Goal: Book appointment/travel/reservation

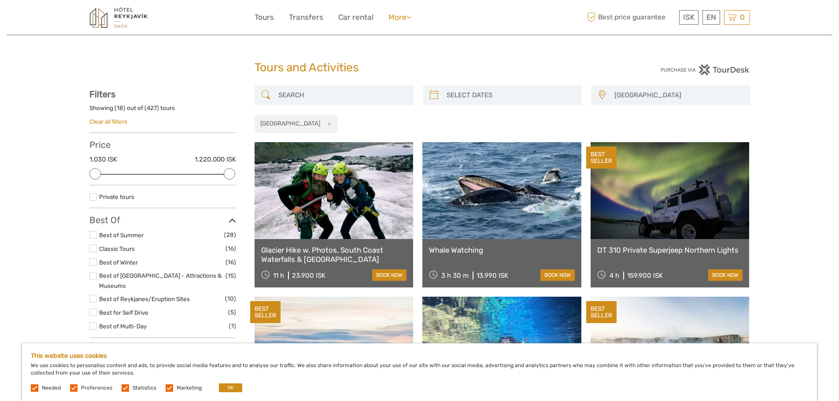
click at [405, 21] on link "More" at bounding box center [399, 17] width 23 height 13
click at [269, 21] on link "Tours" at bounding box center [264, 17] width 19 height 13
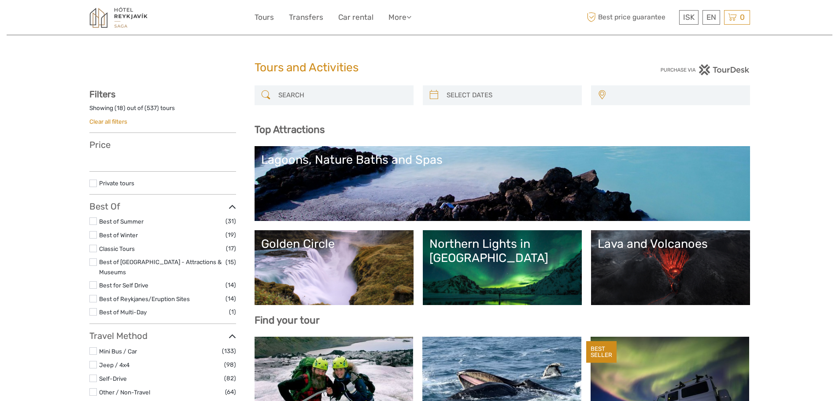
select select
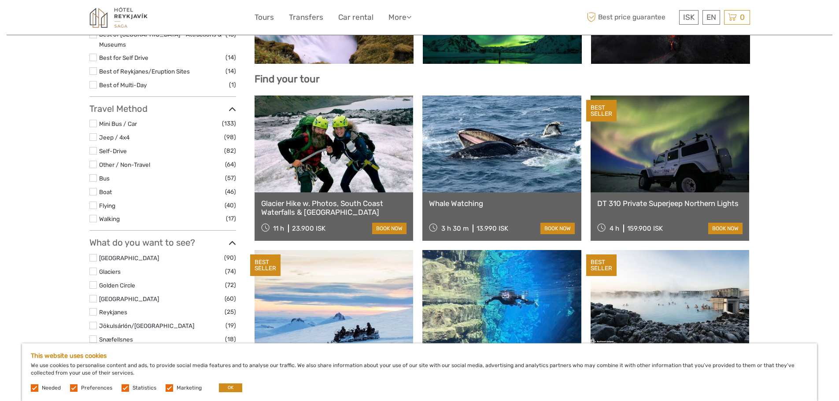
scroll to position [264, 0]
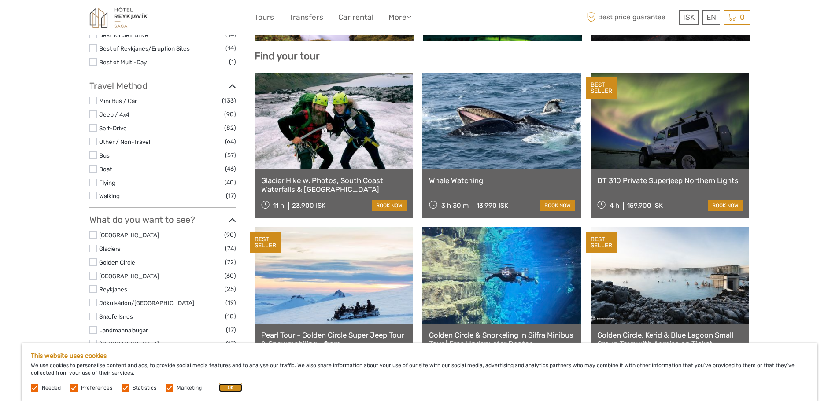
click at [225, 390] on button "OK" at bounding box center [230, 388] width 23 height 9
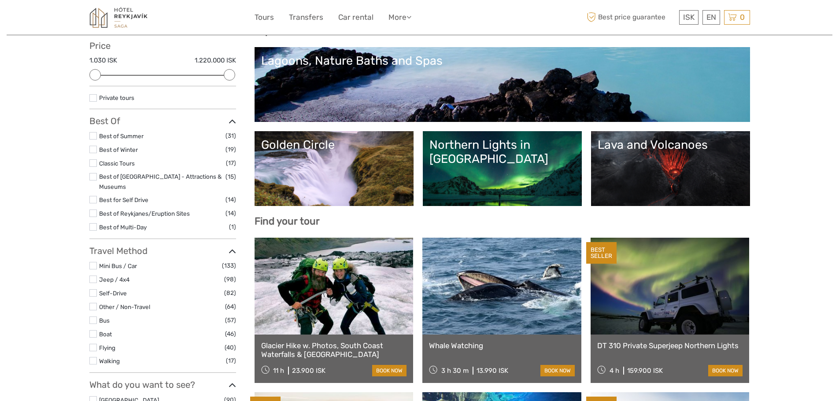
scroll to position [0, 0]
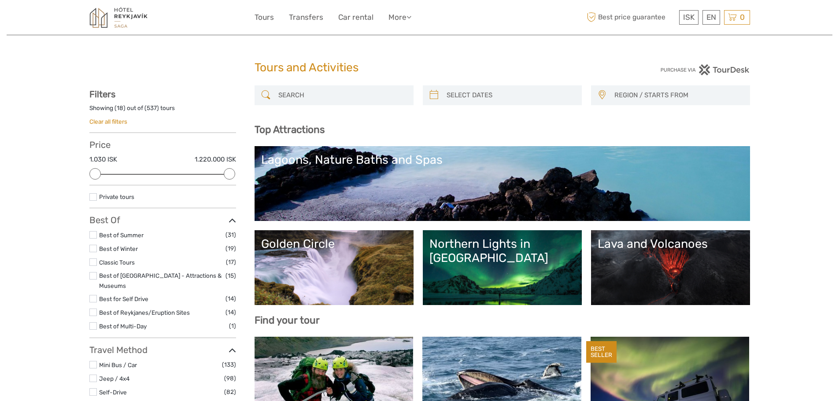
click at [354, 252] on link "Golden Circle" at bounding box center [334, 268] width 146 height 62
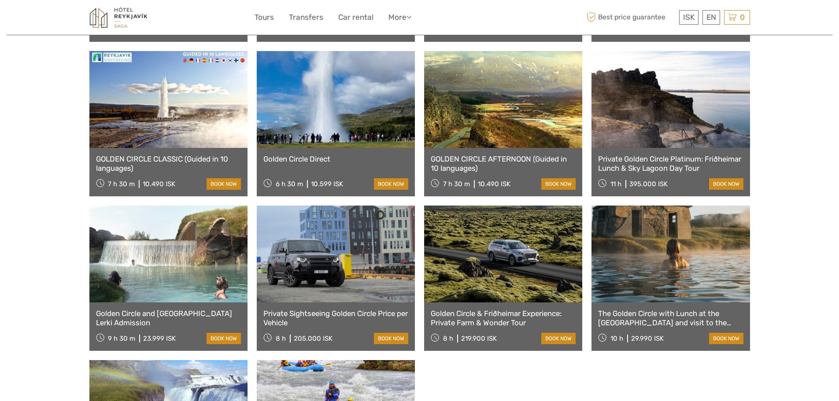
scroll to position [616, 0]
